Goal: Information Seeking & Learning: Compare options

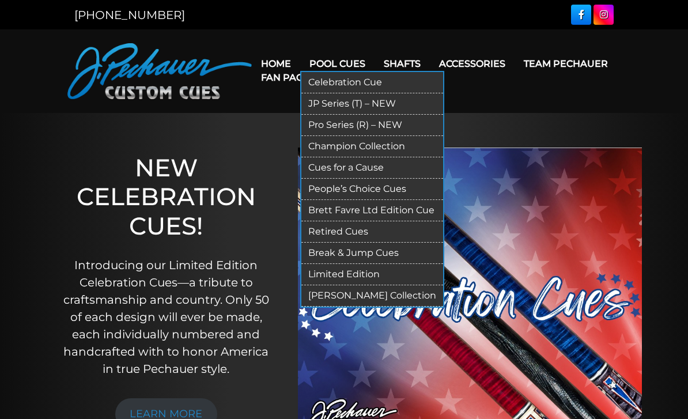
click at [316, 130] on link "Pro Series (R) – NEW" at bounding box center [372, 125] width 142 height 21
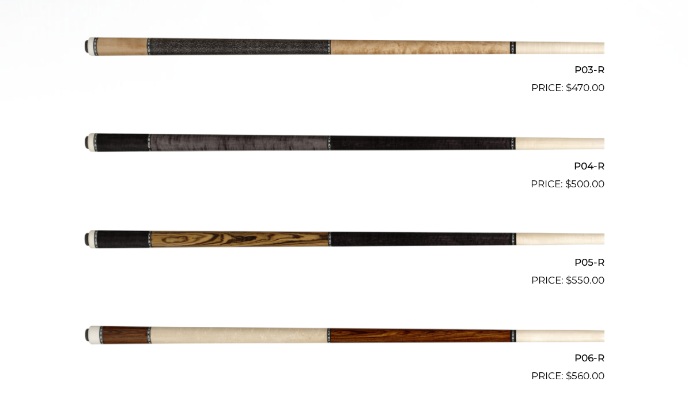
scroll to position [565, 0]
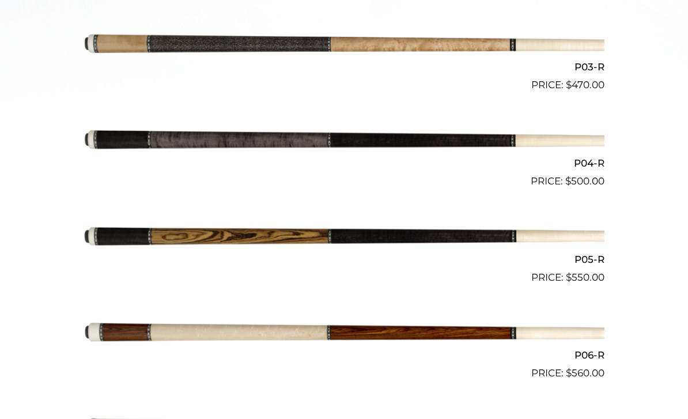
click at [133, 237] on img at bounding box center [344, 237] width 521 height 86
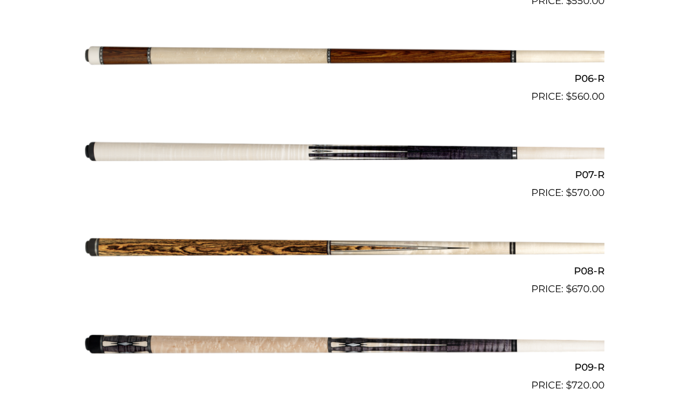
scroll to position [841, 0]
click at [133, 247] on img at bounding box center [344, 249] width 521 height 86
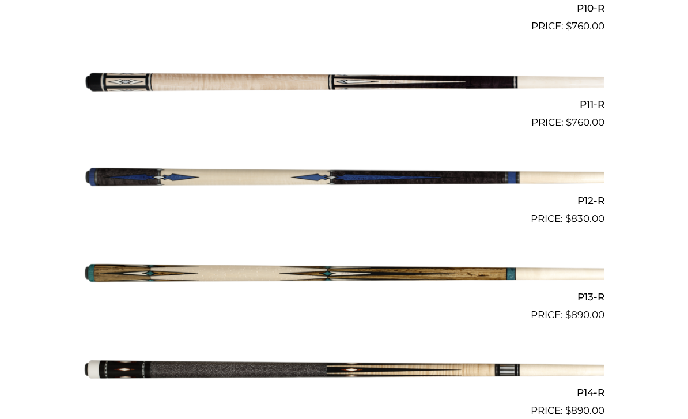
scroll to position [1295, 0]
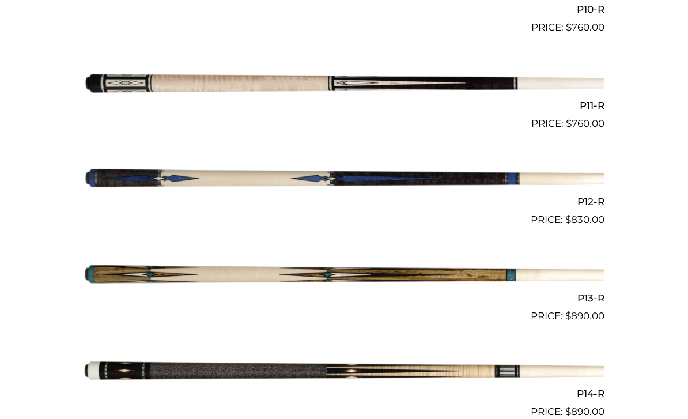
click at [418, 270] on img at bounding box center [344, 275] width 521 height 86
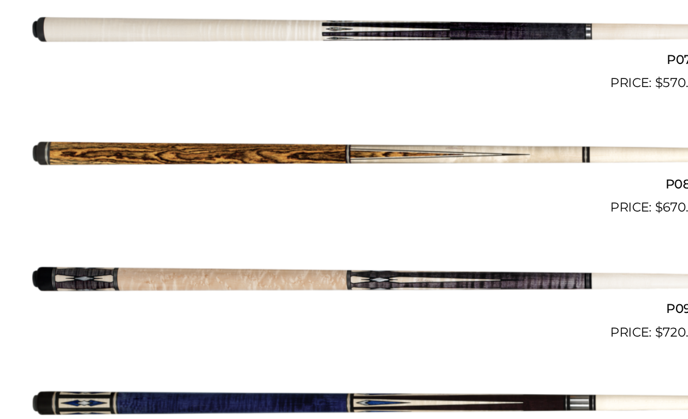
scroll to position [957, 0]
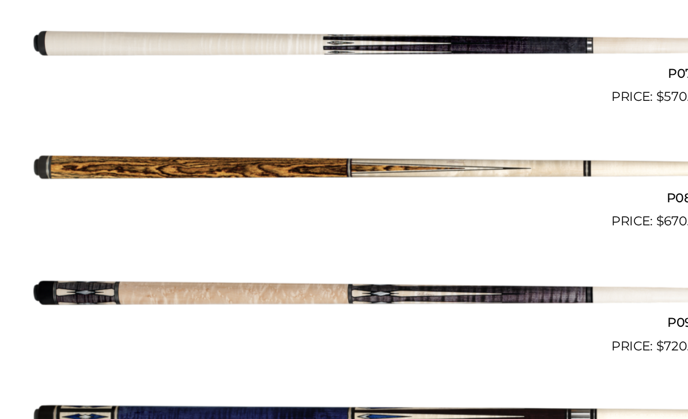
click at [84, 172] on span "$ 670.00" at bounding box center [344, 173] width 521 height 15
